Goal: Task Accomplishment & Management: Manage account settings

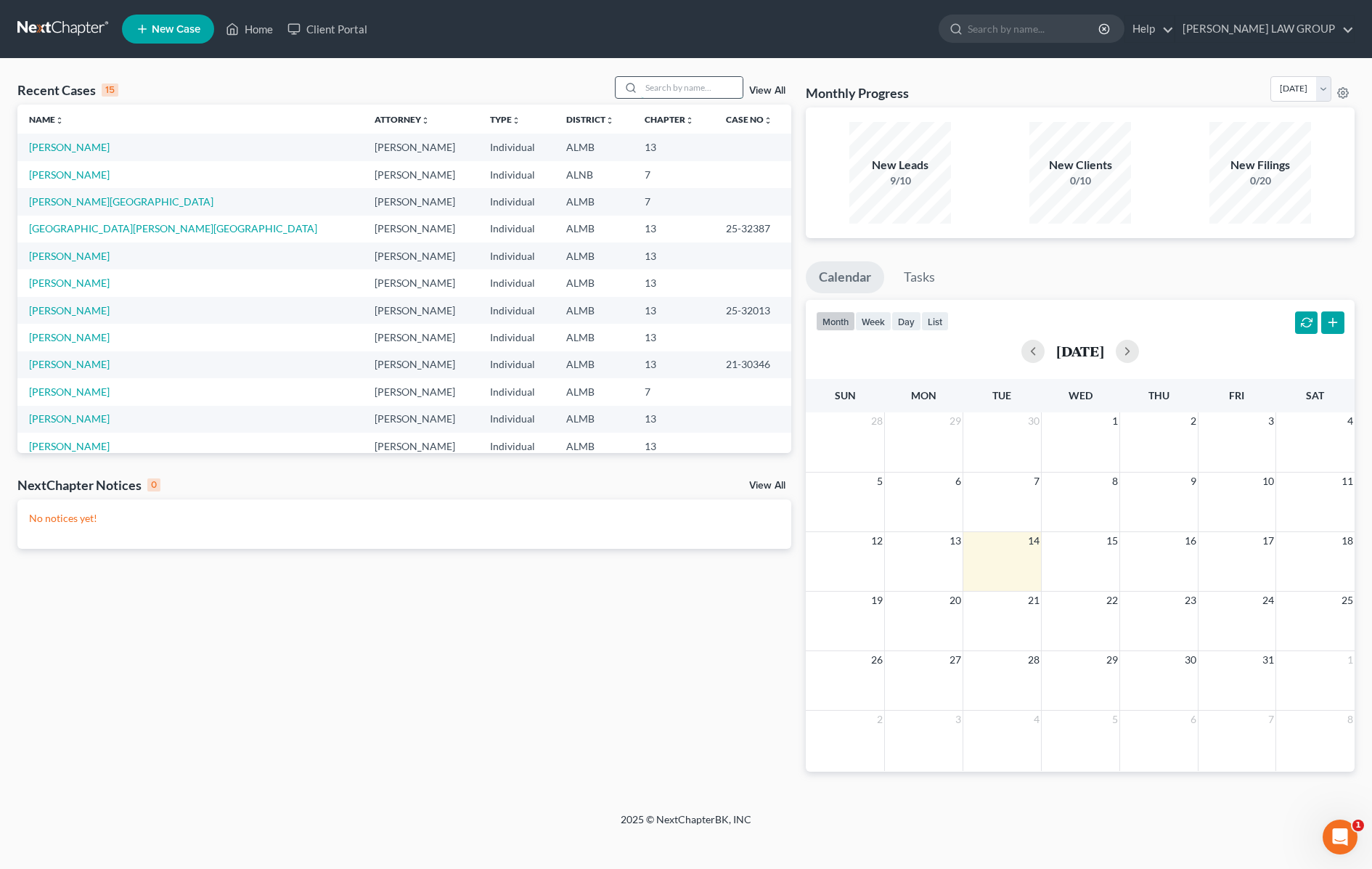
click at [701, 89] on input "search" at bounding box center [692, 88] width 102 height 21
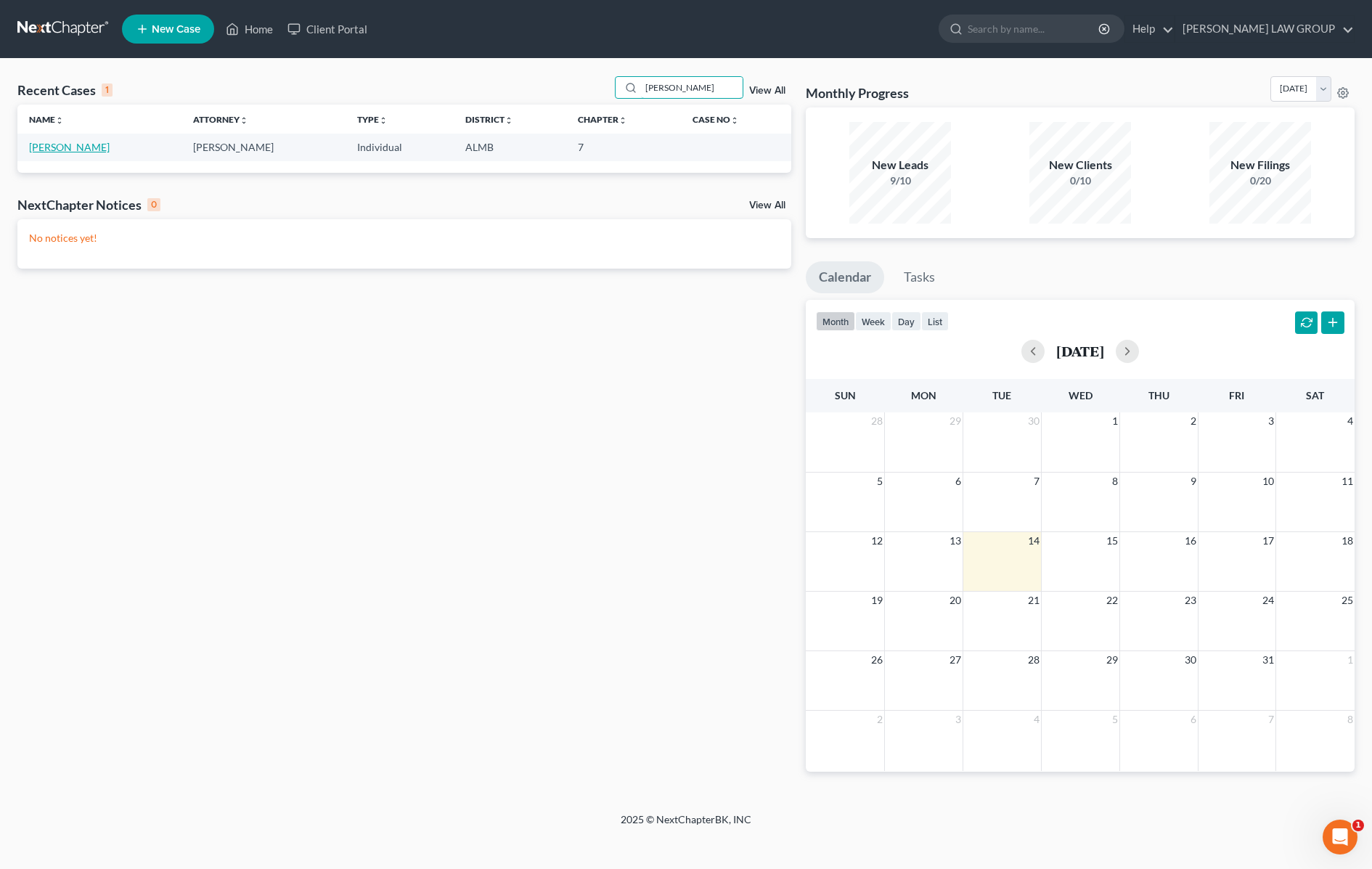
type input "goodwin"
click at [61, 148] on link "Goodwin, Darius" at bounding box center [70, 147] width 81 height 12
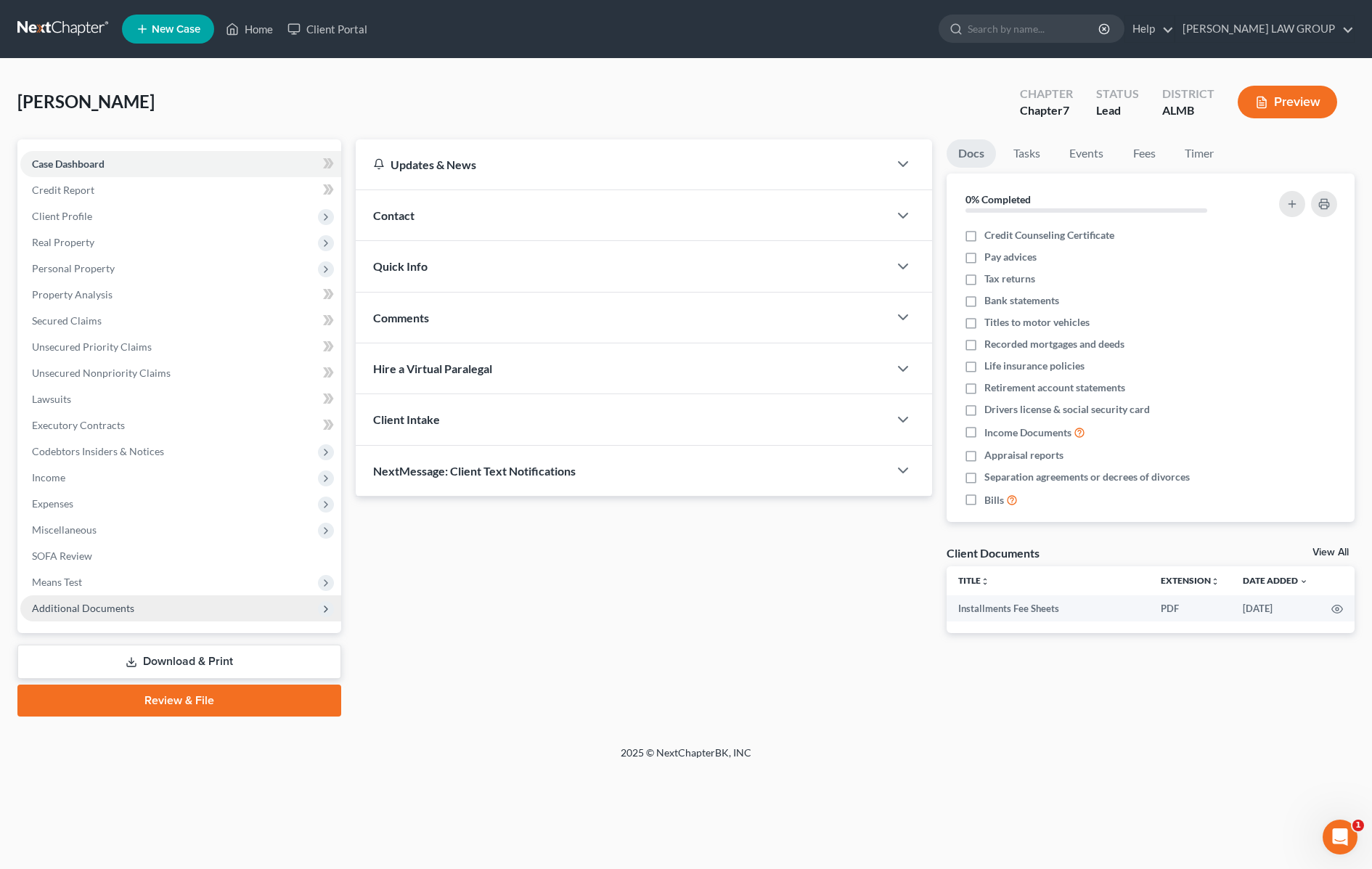
click at [85, 605] on span "Additional Documents" at bounding box center [83, 608] width 103 height 12
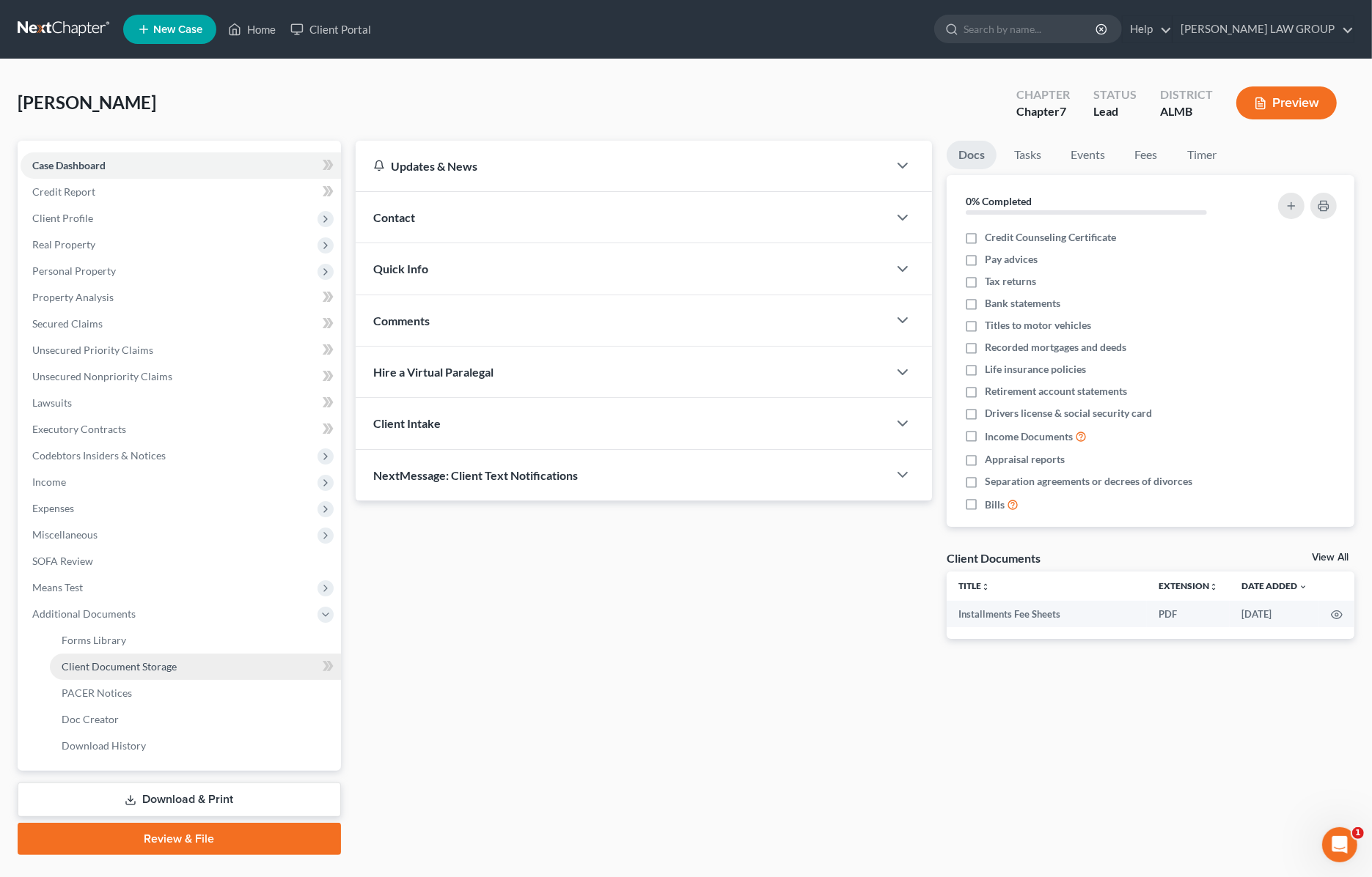
click at [188, 664] on link "Client Document Storage" at bounding box center [195, 667] width 291 height 26
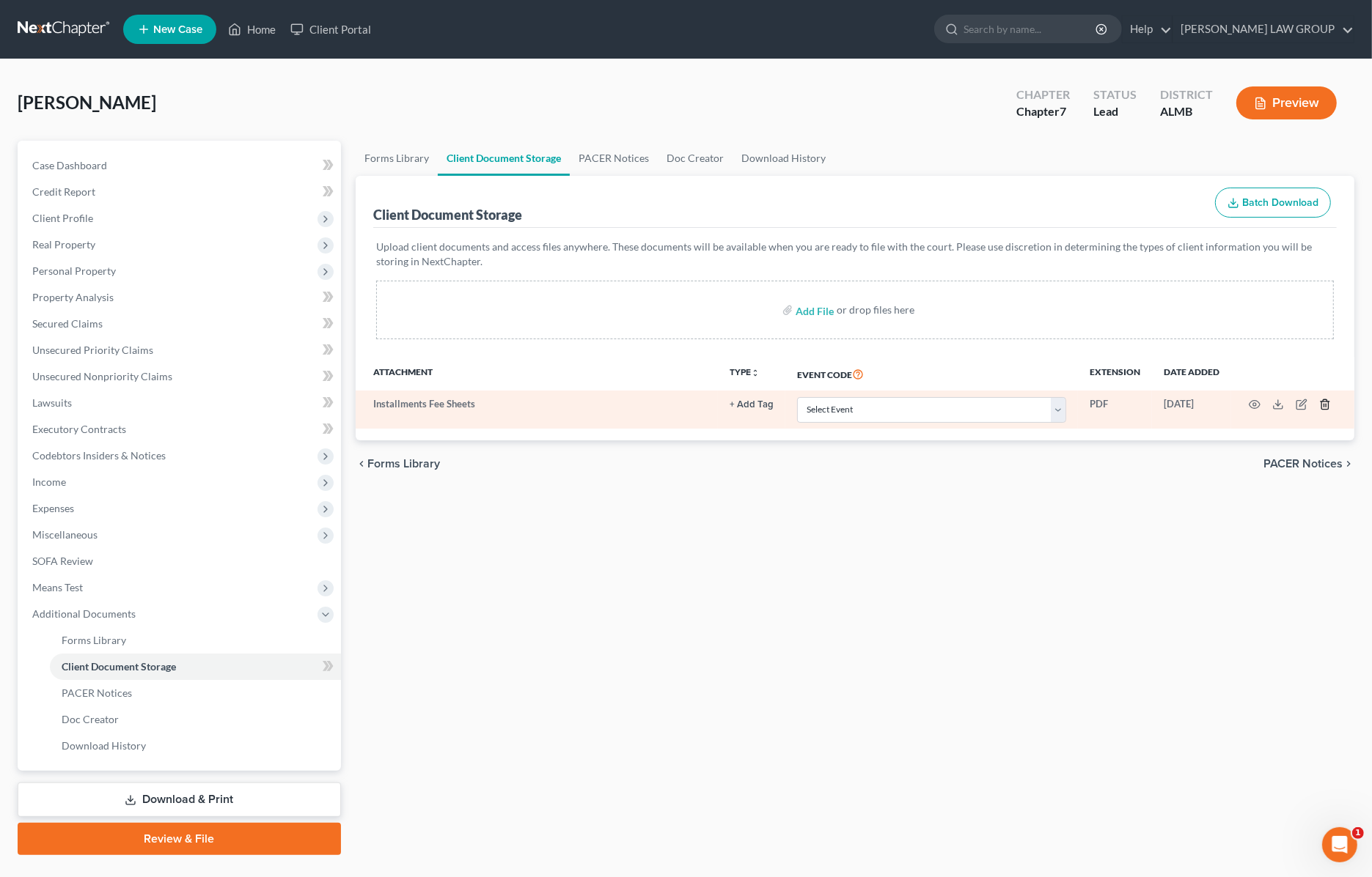
click at [1322, 400] on icon "button" at bounding box center [1325, 404] width 12 height 12
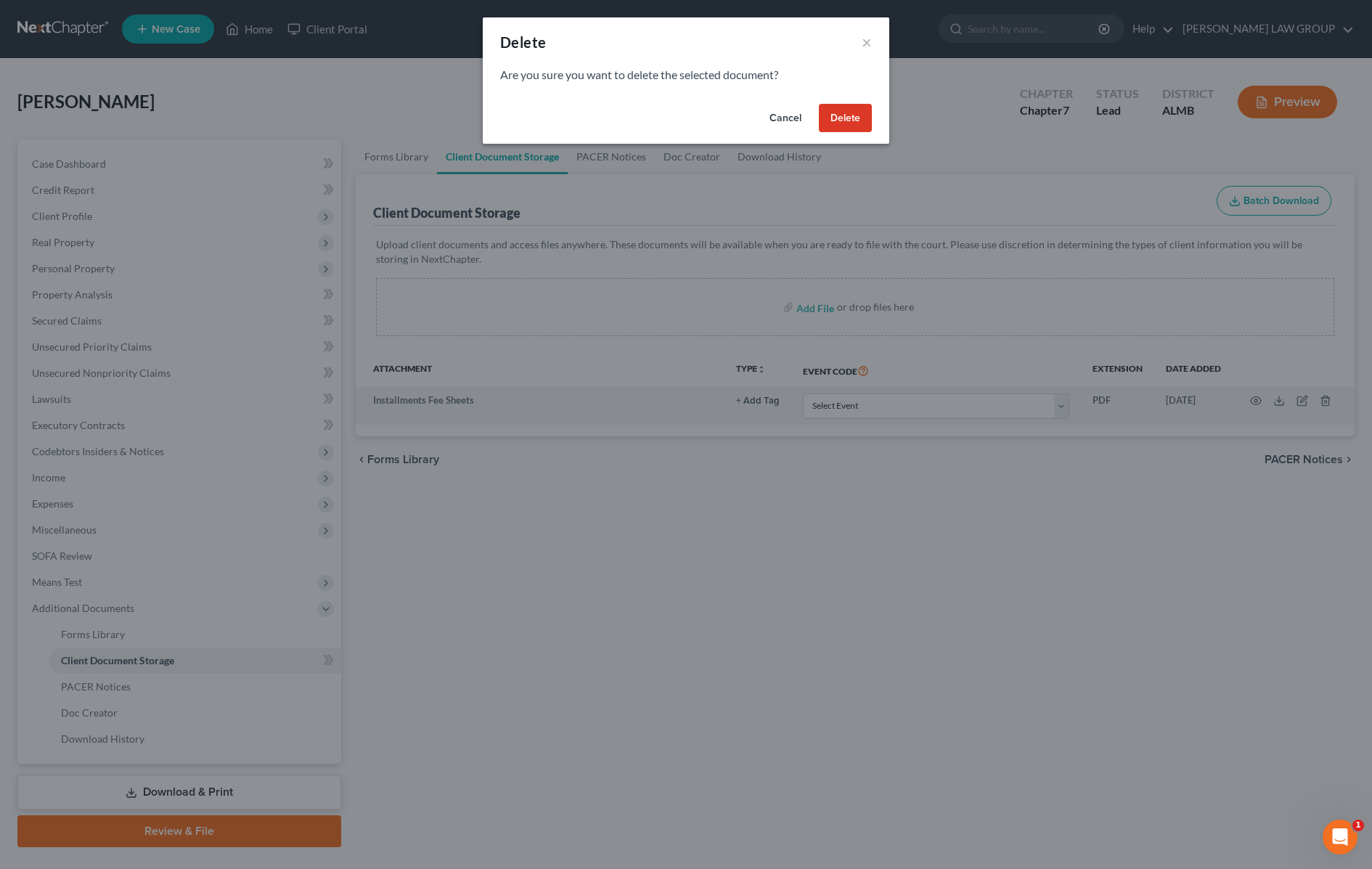
click at [858, 124] on button "Delete" at bounding box center [846, 118] width 53 height 29
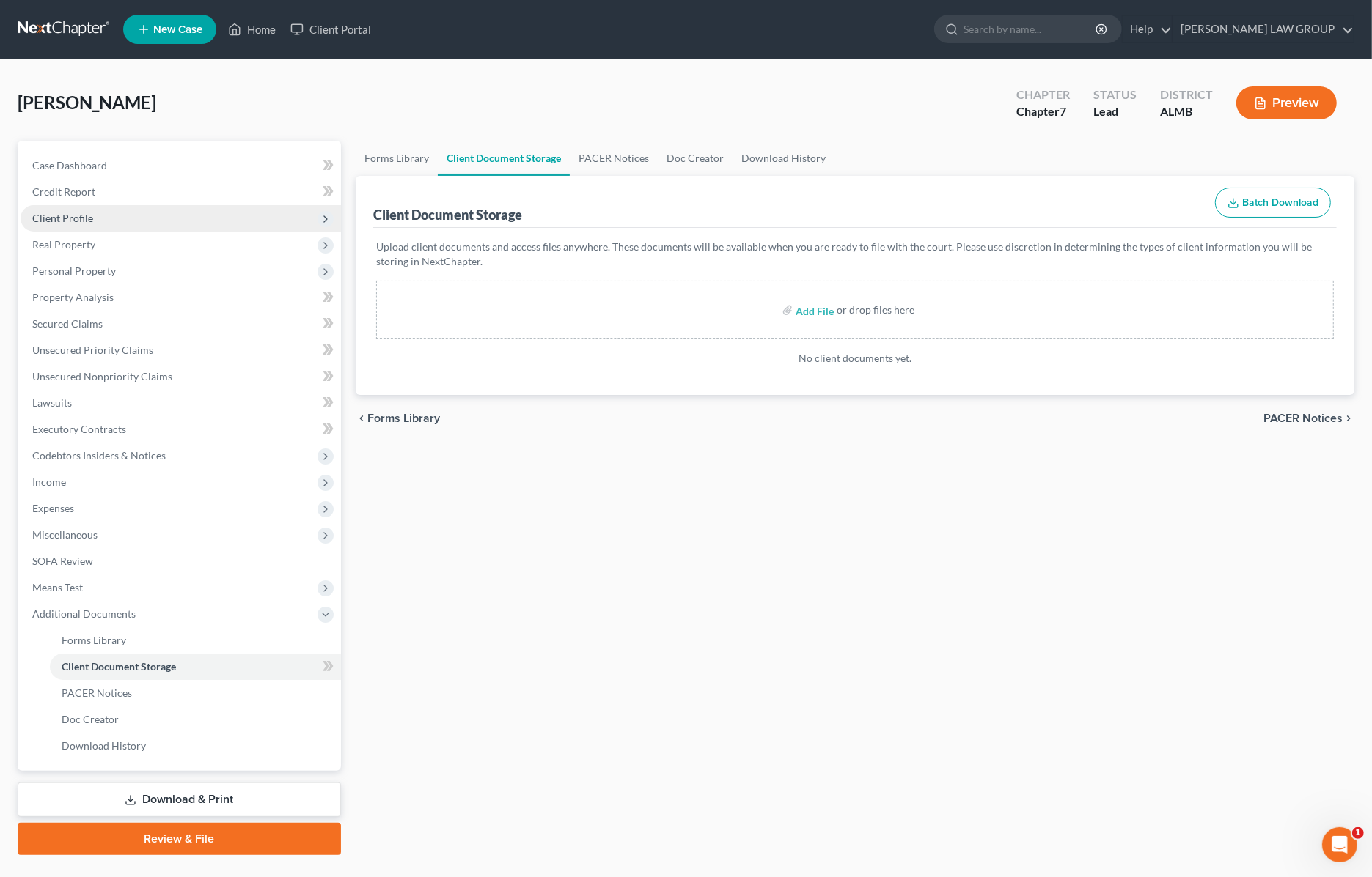
click at [70, 218] on span "Client Profile" at bounding box center [63, 218] width 61 height 12
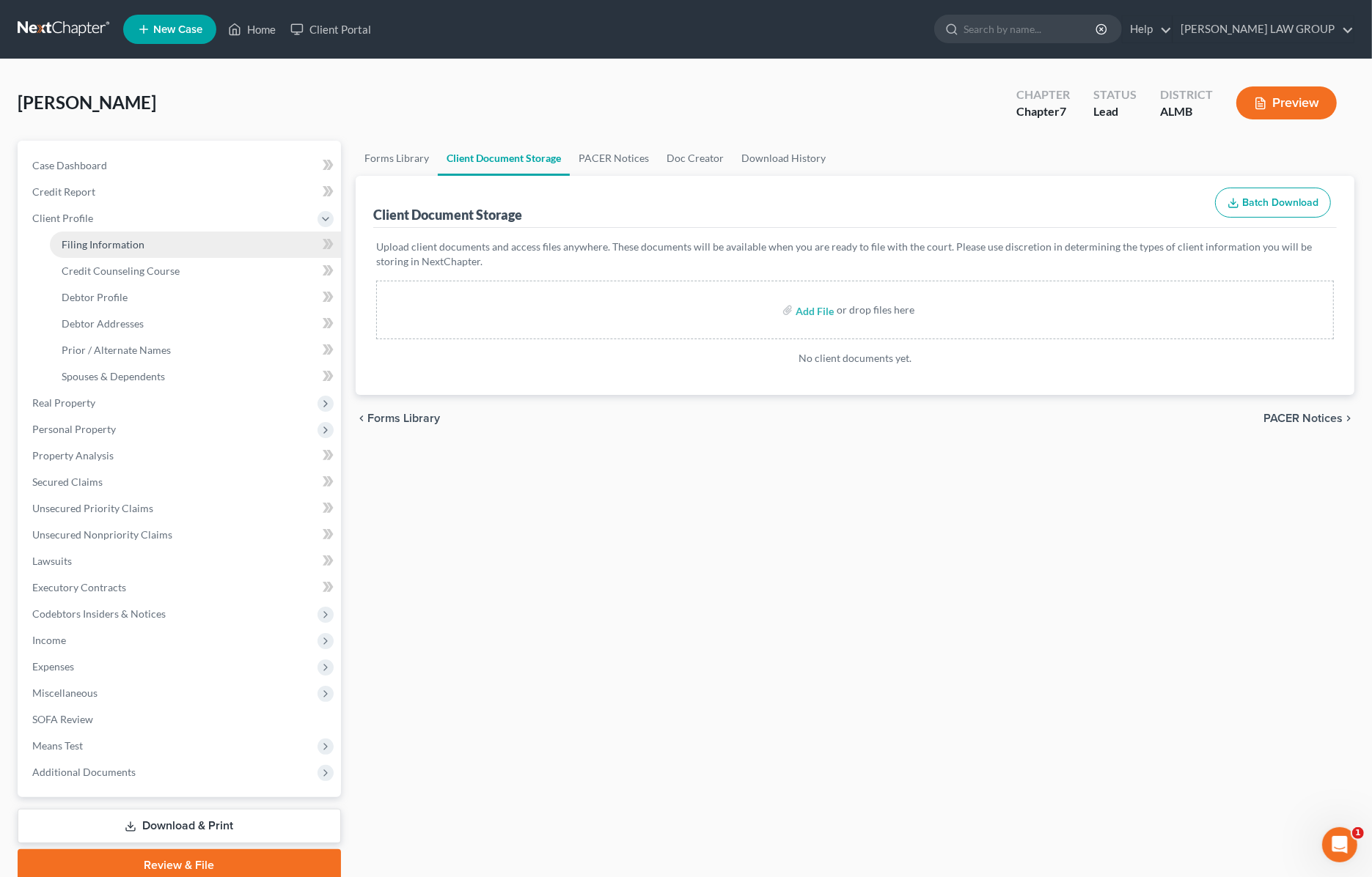
click at [78, 243] on span "Filing Information" at bounding box center [103, 244] width 83 height 12
select select "1"
select select "0"
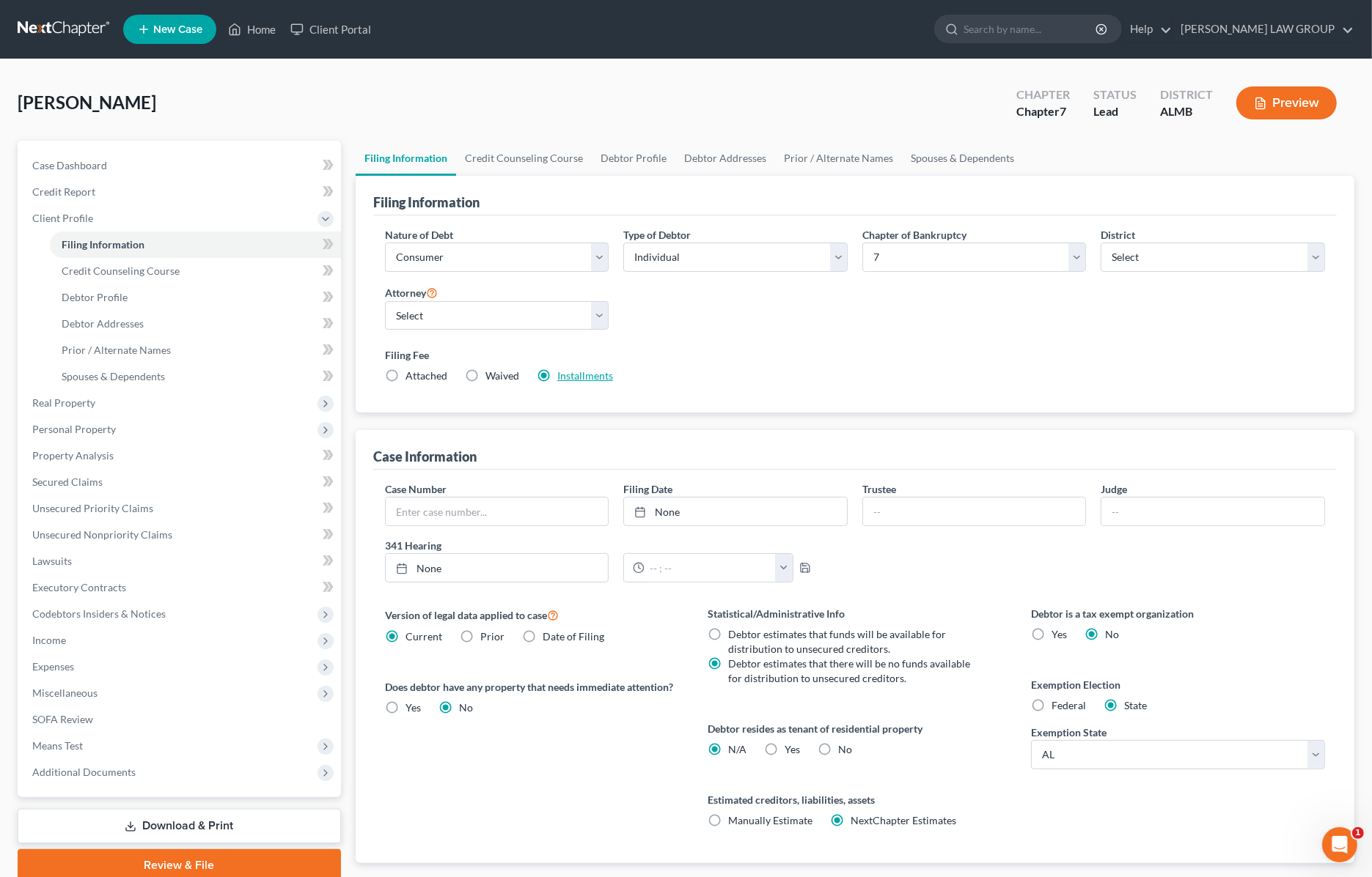
click at [601, 381] on link "Installments" at bounding box center [585, 376] width 56 height 12
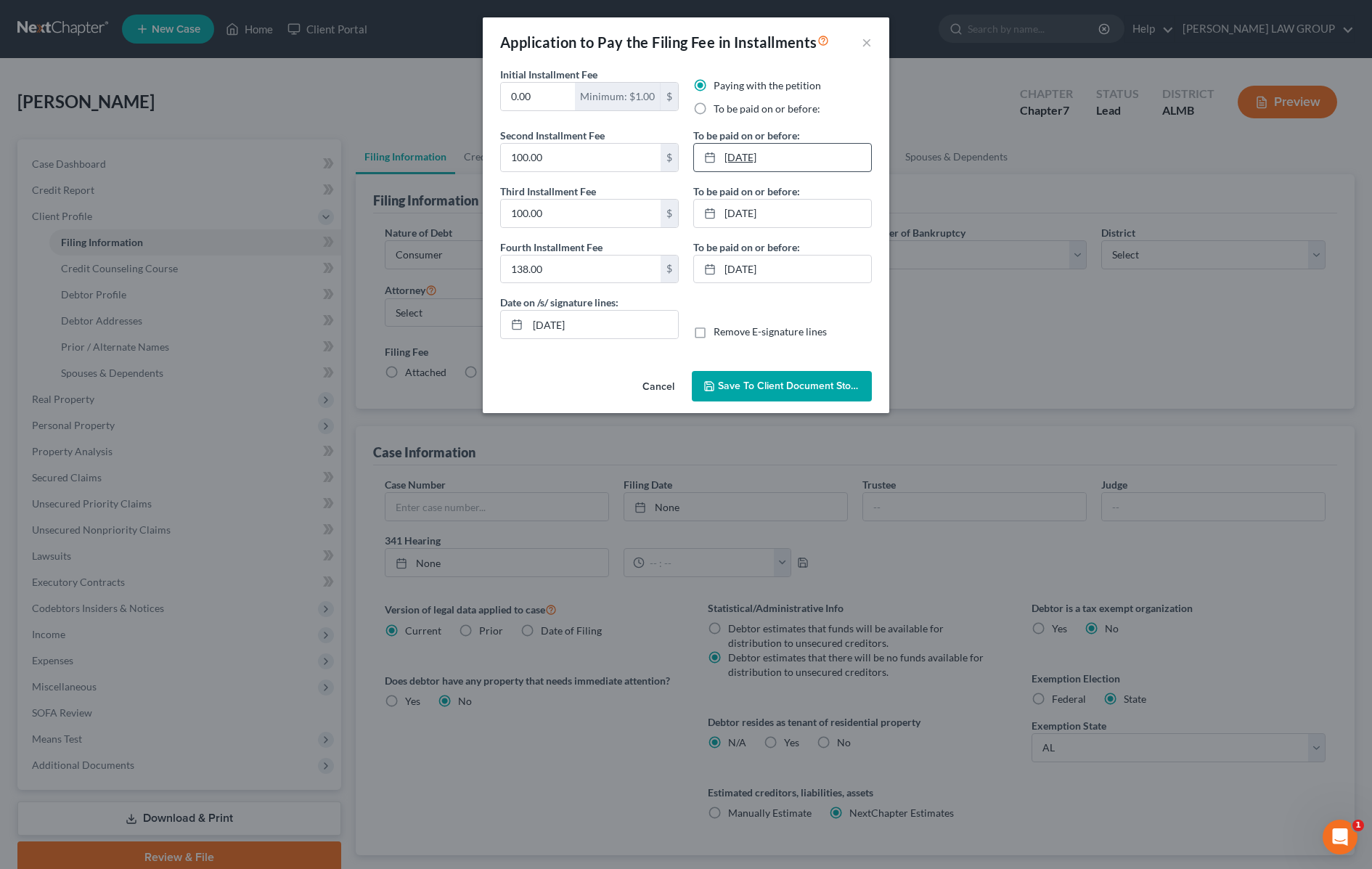
click at [814, 163] on link "9/22/2025" at bounding box center [783, 157] width 177 height 28
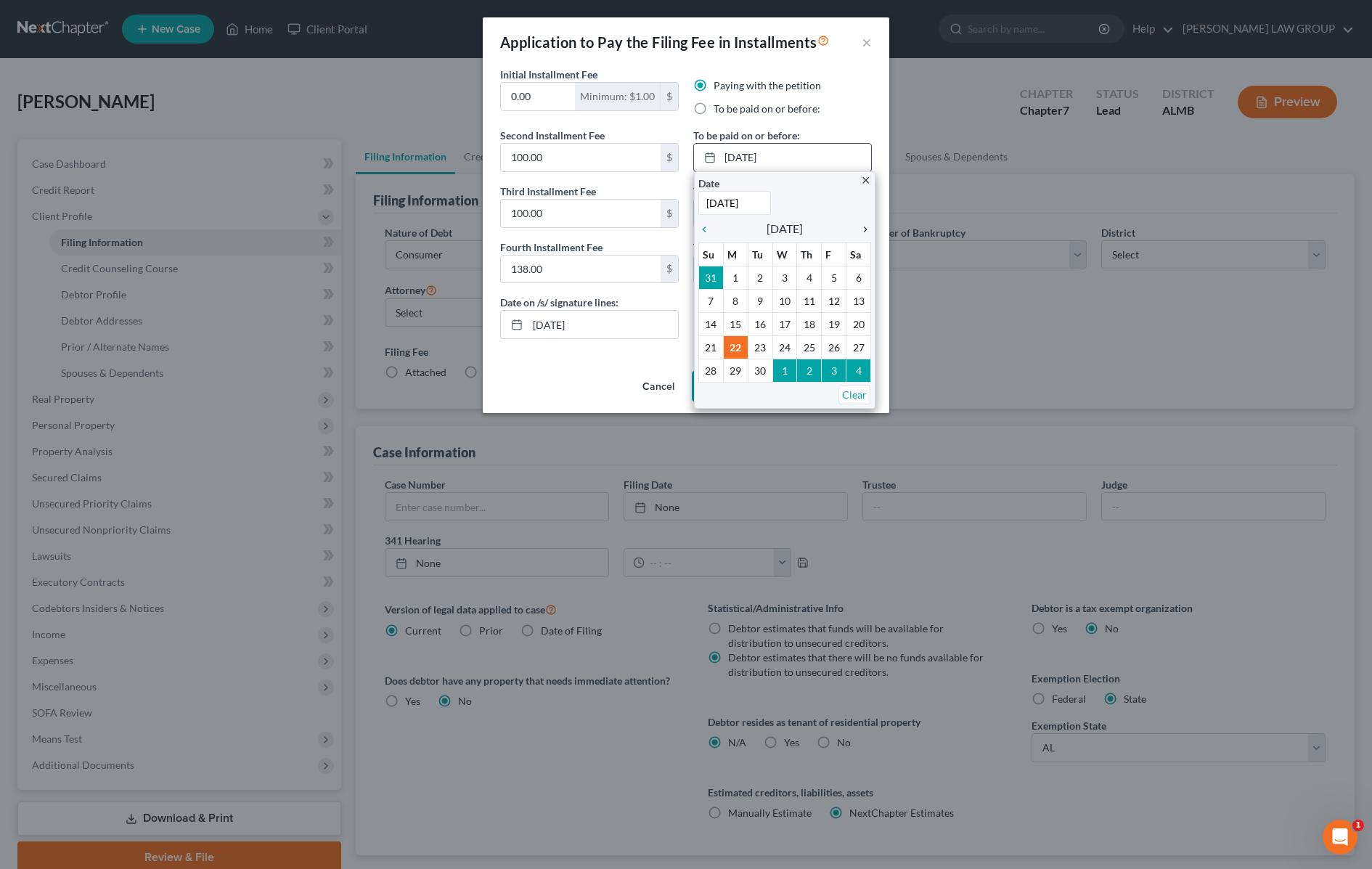
click at [866, 225] on icon "chevron_right" at bounding box center [861, 230] width 19 height 12
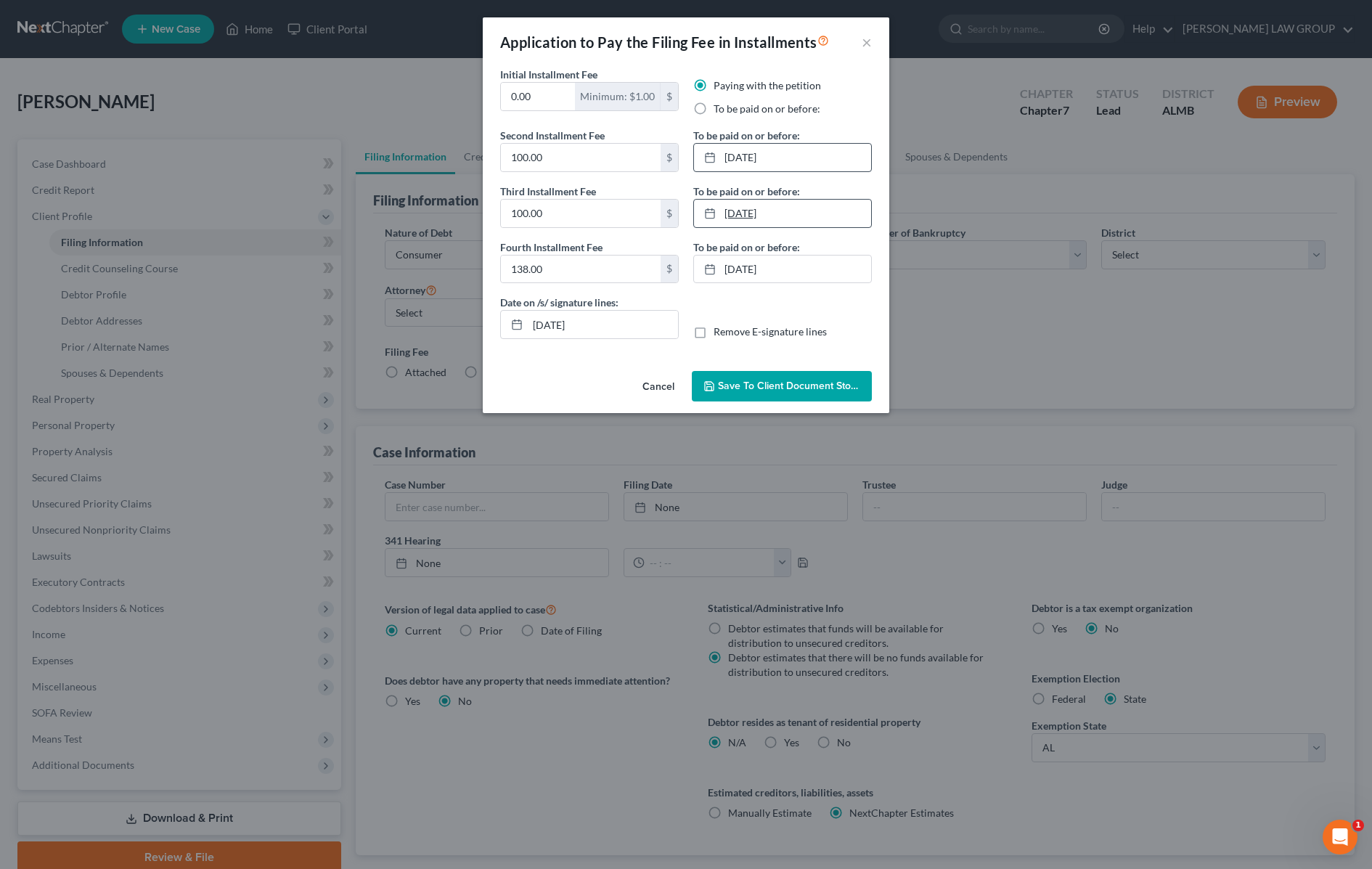
click at [812, 216] on link "10/22/2025" at bounding box center [783, 214] width 177 height 28
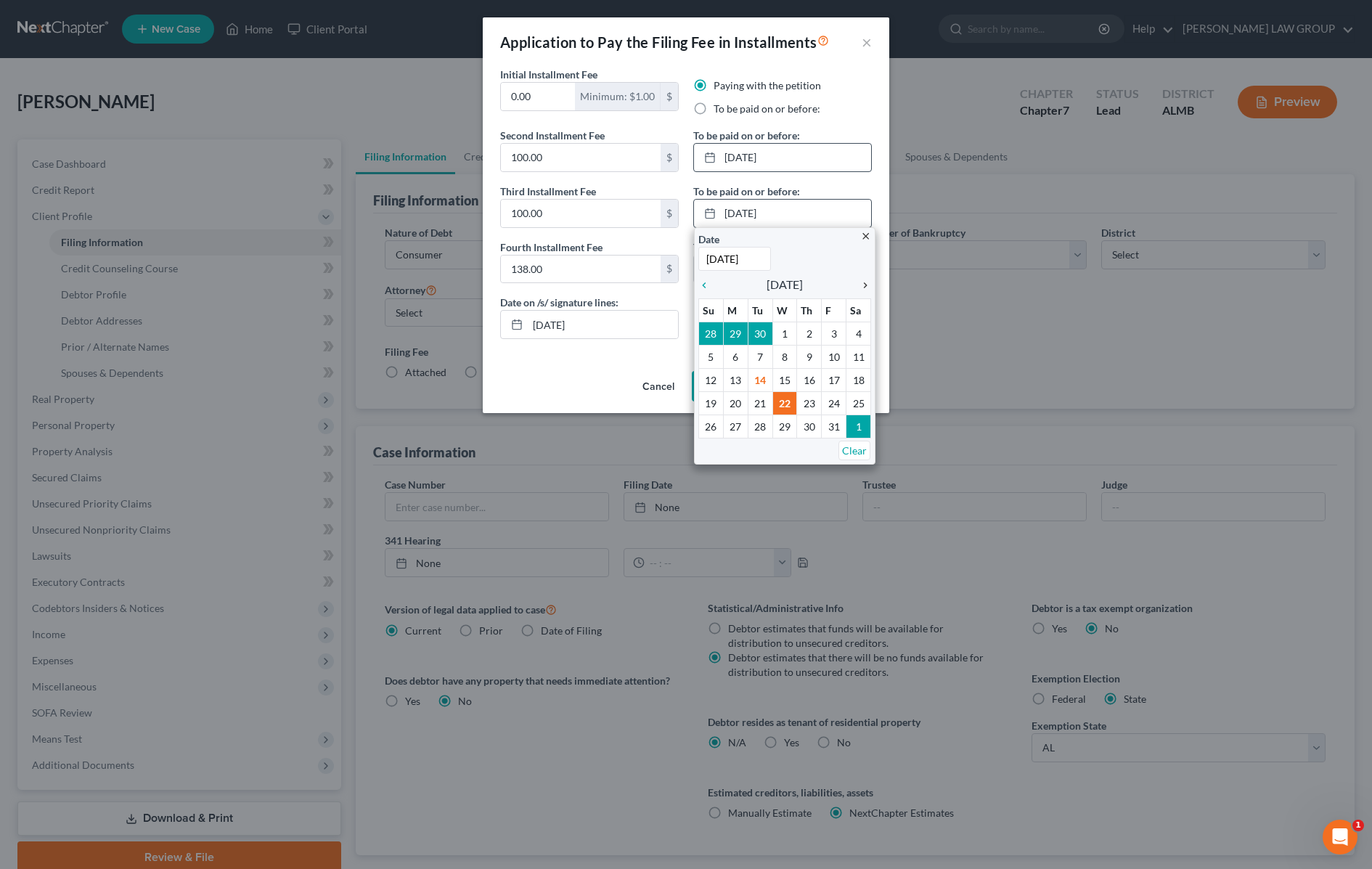
click at [864, 277] on div "chevron_right" at bounding box center [861, 284] width 19 height 13
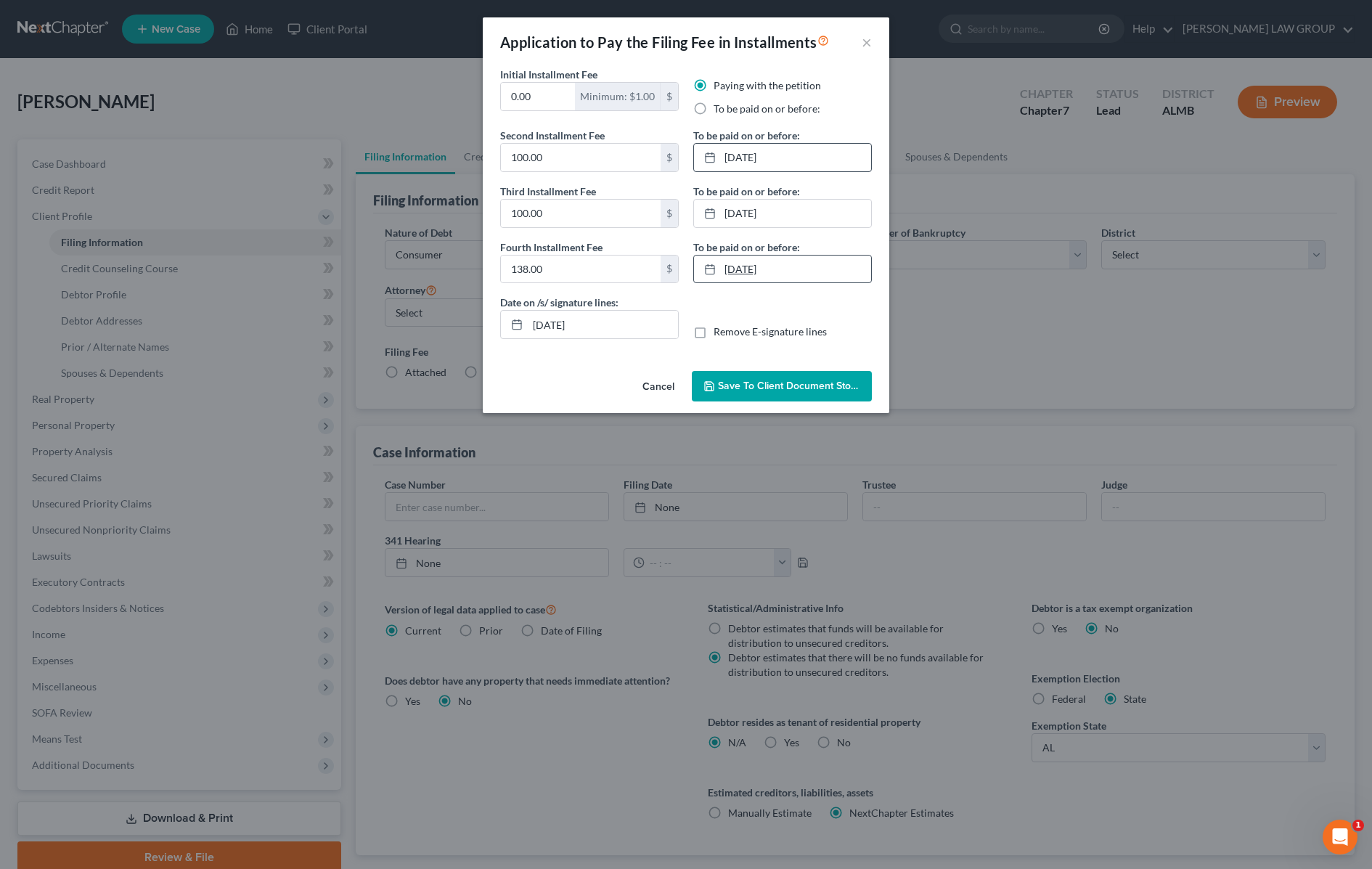
click at [820, 269] on link "11/22/2025" at bounding box center [783, 269] width 177 height 28
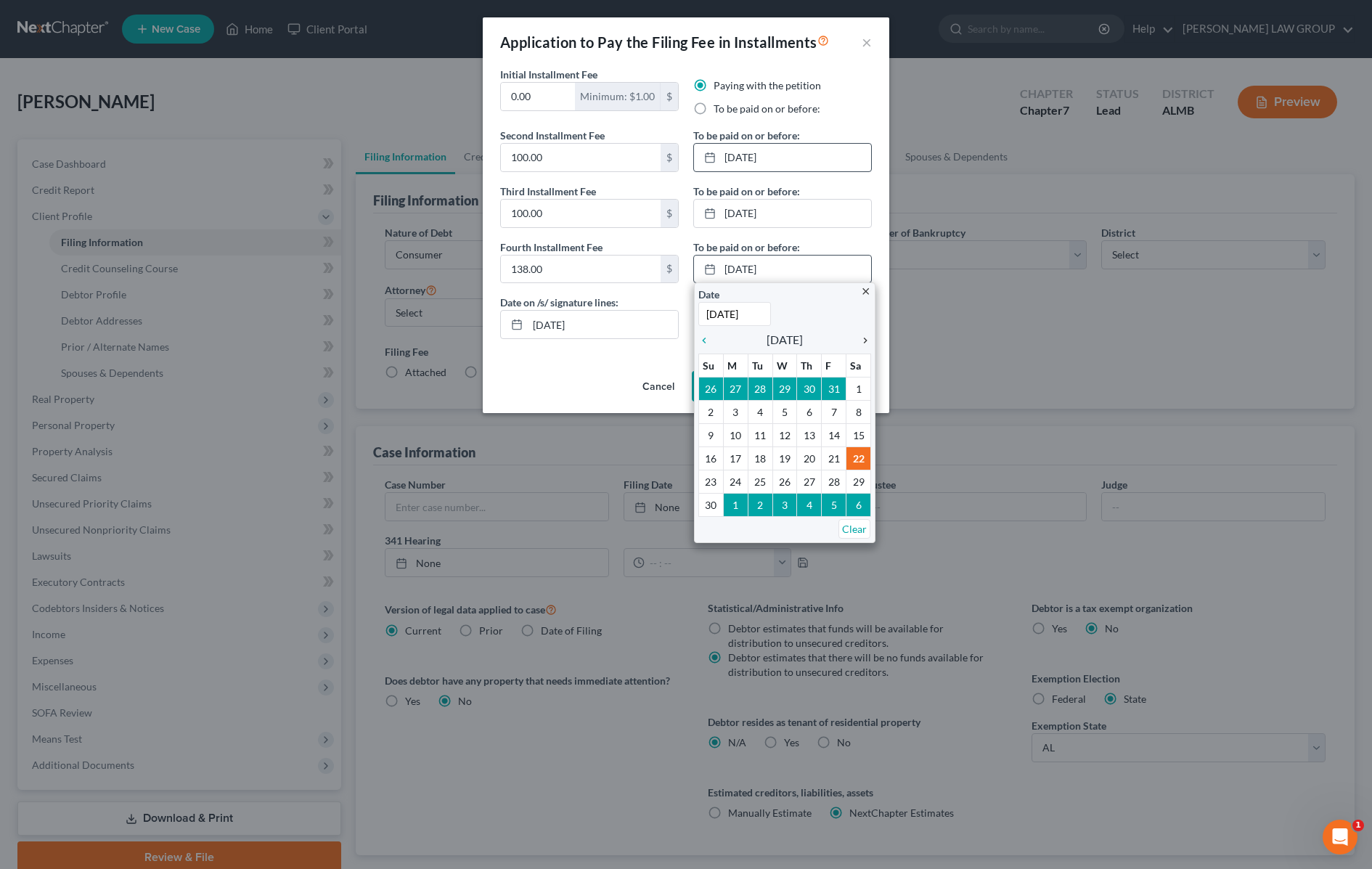
click at [865, 335] on div "chevron_right" at bounding box center [861, 339] width 19 height 13
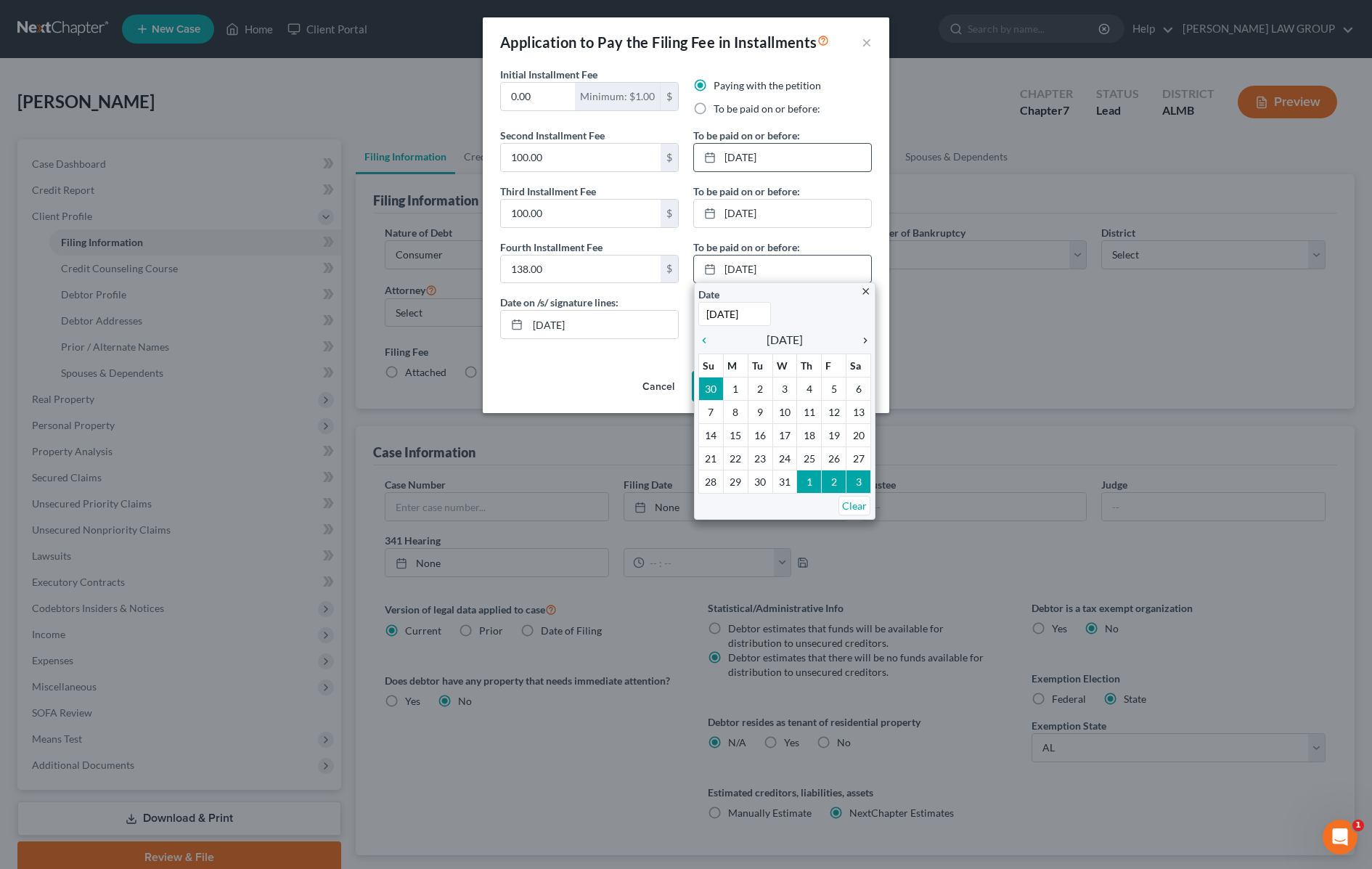
click at [865, 335] on div "chevron_right" at bounding box center [861, 339] width 19 height 13
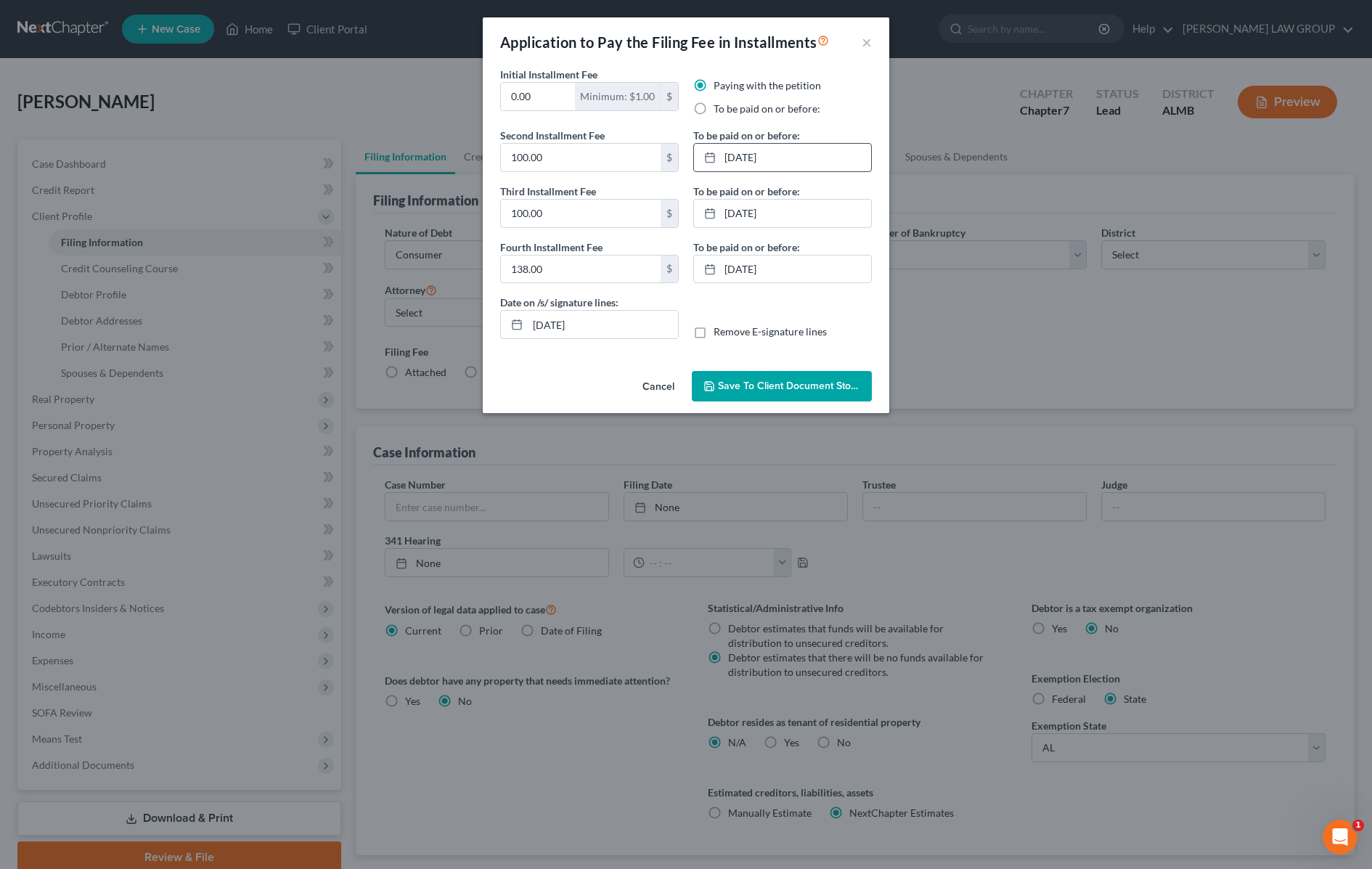
click at [762, 389] on span "Save to Client Document Storage" at bounding box center [795, 386] width 154 height 12
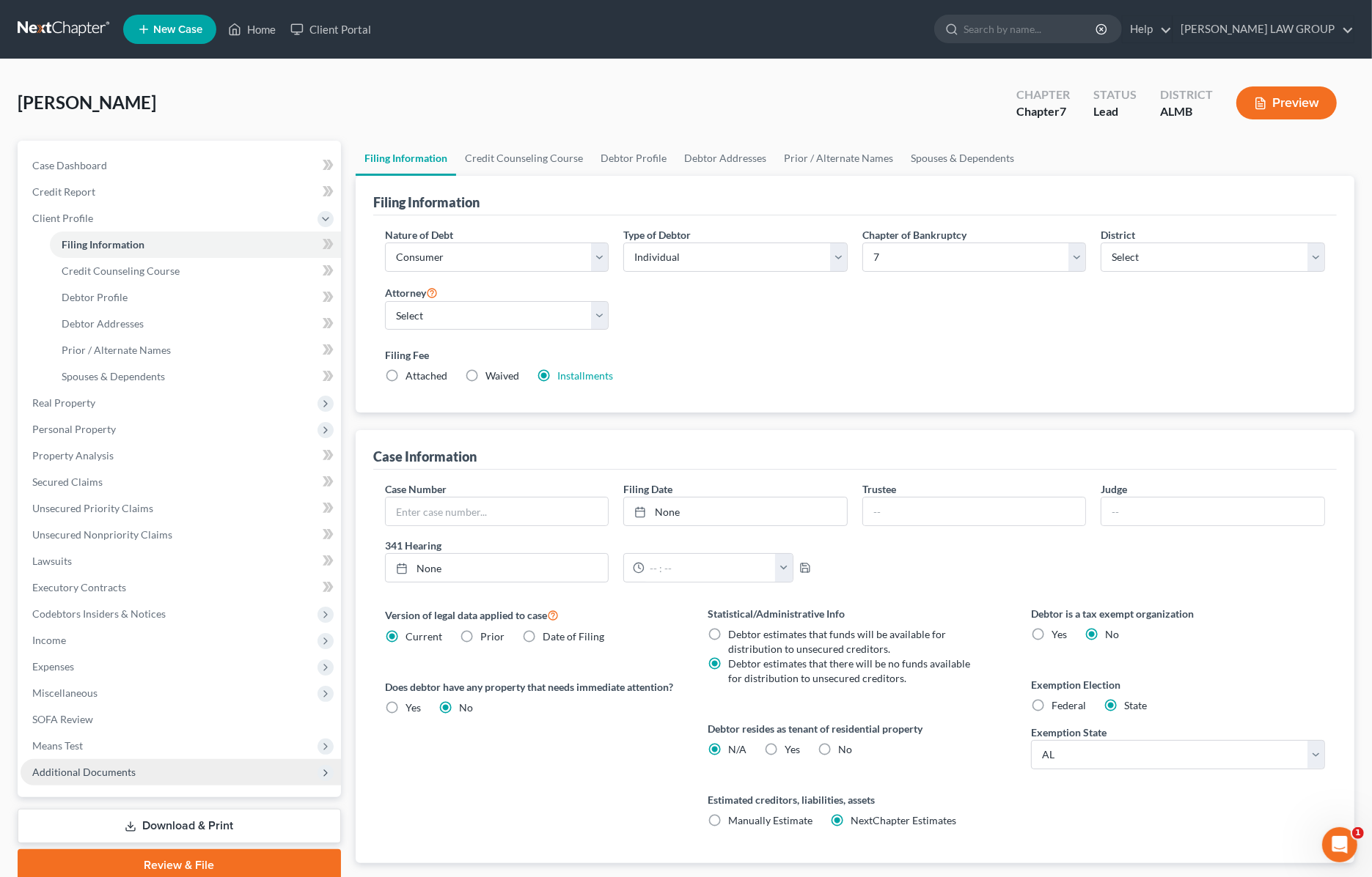
click at [145, 774] on span "Additional Documents" at bounding box center [181, 772] width 321 height 26
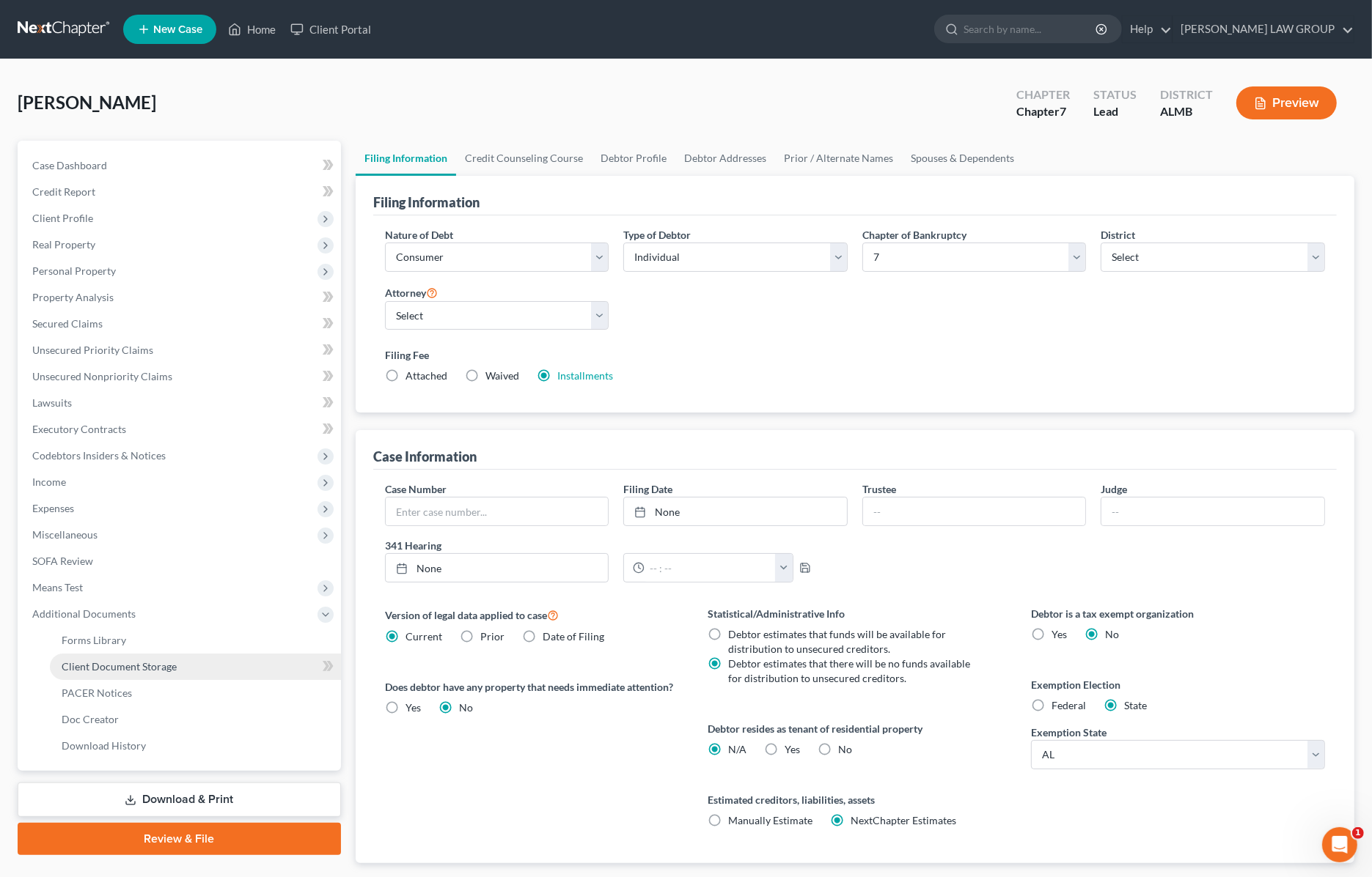
click at [185, 665] on link "Client Document Storage" at bounding box center [195, 667] width 291 height 26
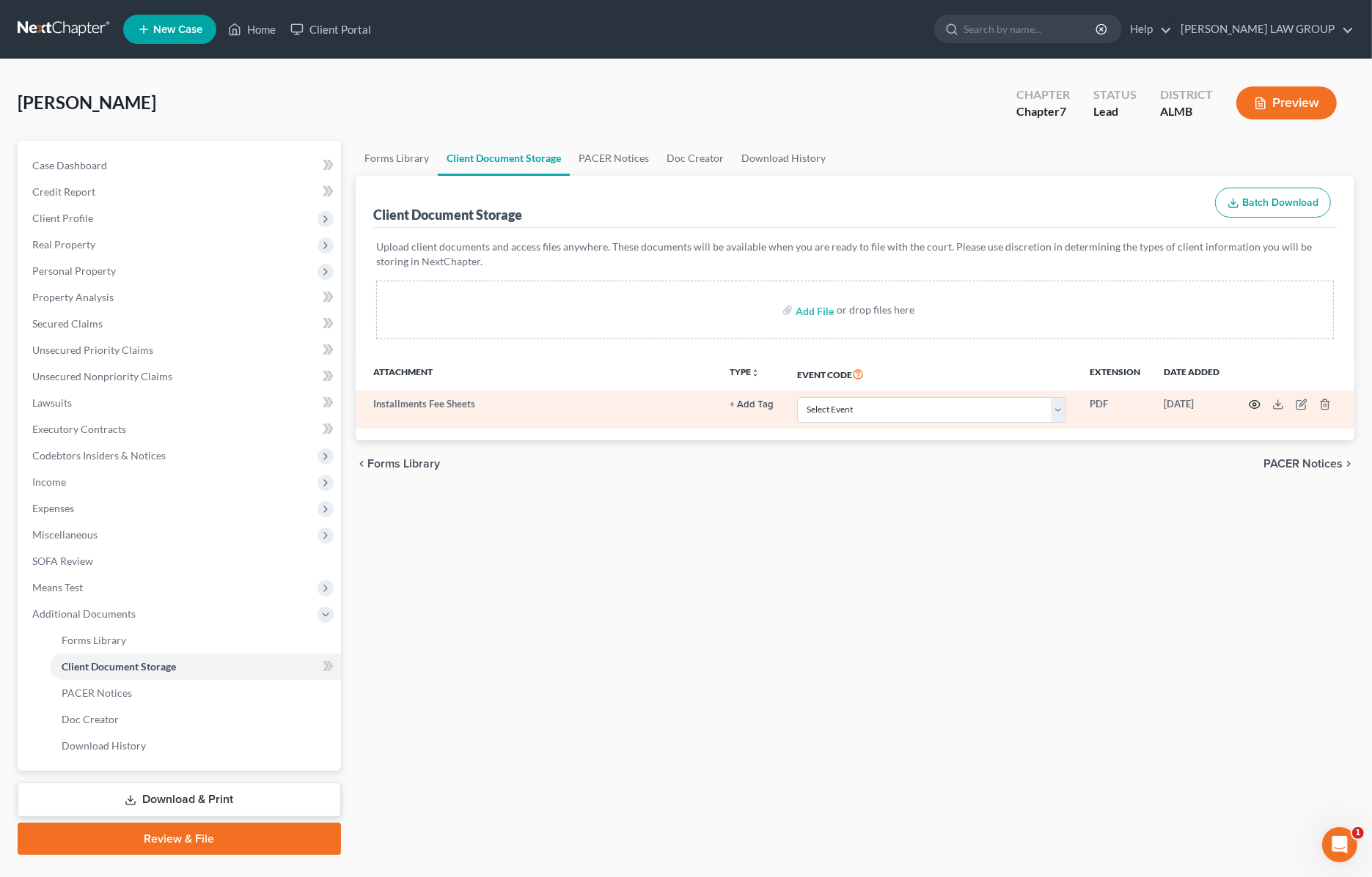
click at [1254, 404] on circle "button" at bounding box center [1255, 404] width 3 height 3
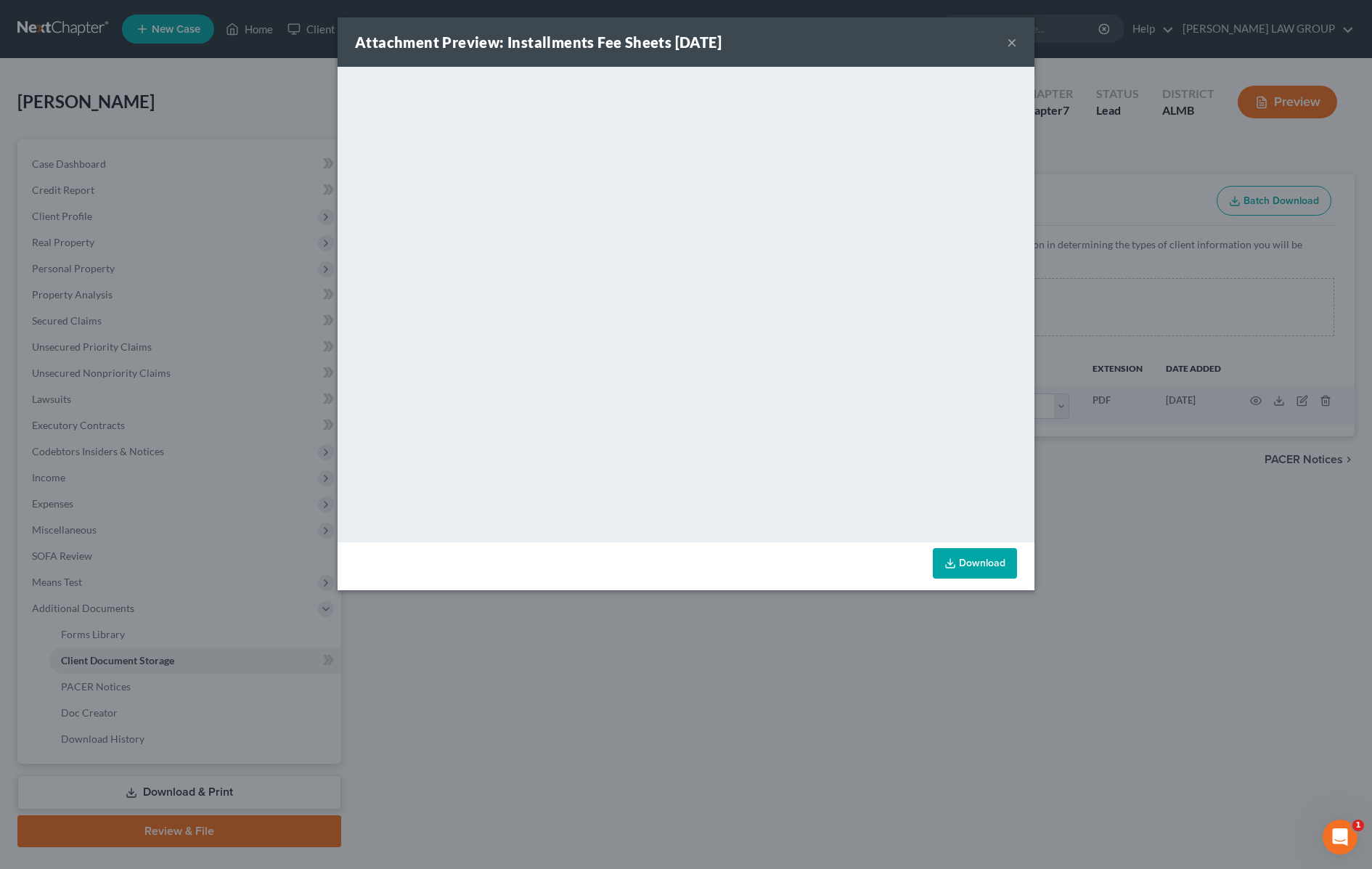
click at [1013, 40] on button "×" at bounding box center [1013, 42] width 10 height 17
